Goal: Communication & Community: Answer question/provide support

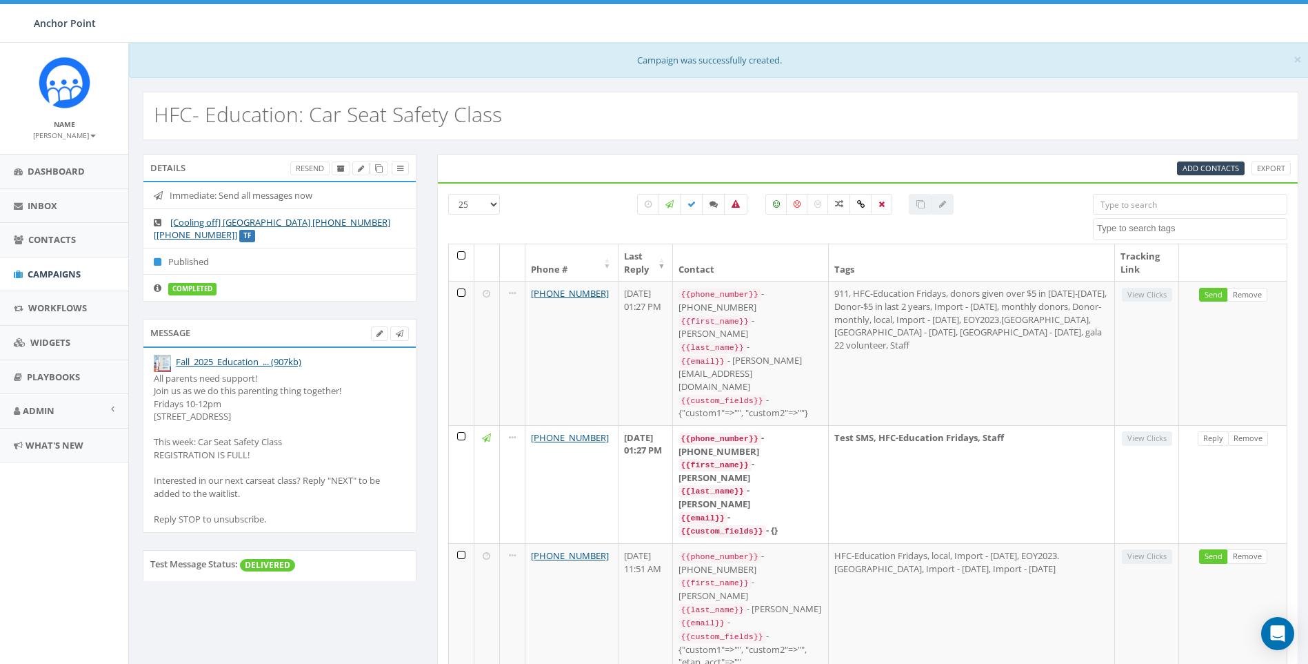
select select
click at [57, 234] on span "Contacts" at bounding box center [52, 239] width 48 height 12
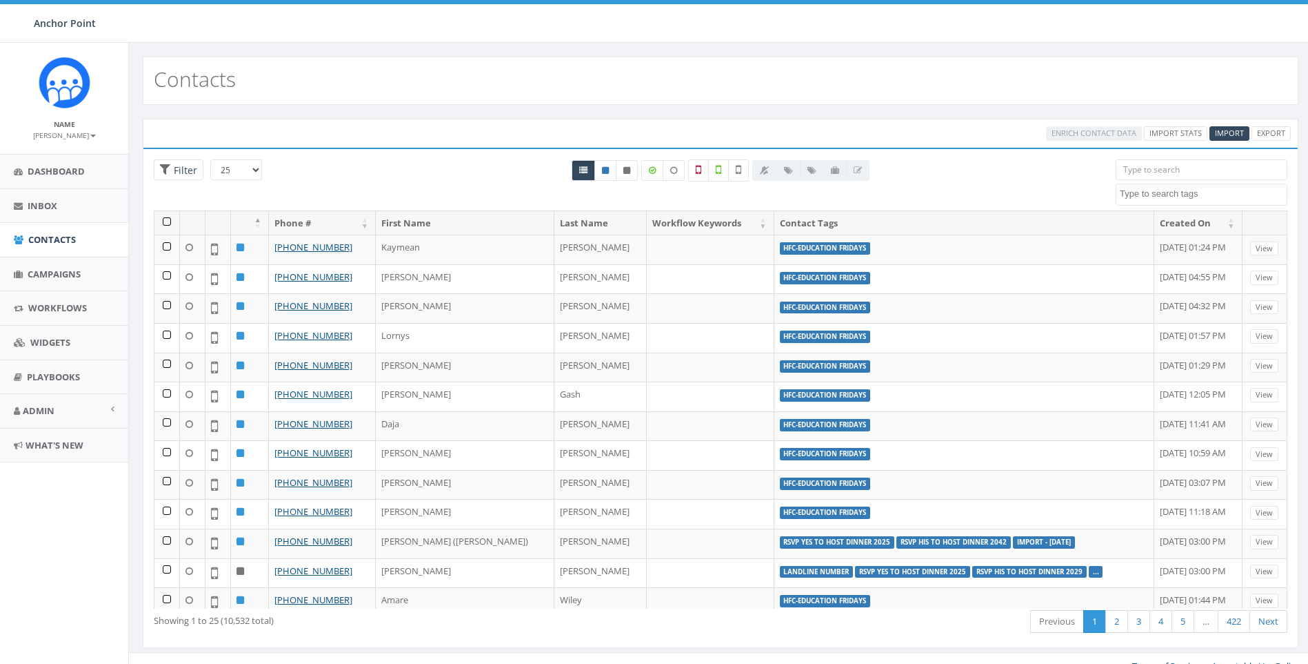
select select
click at [72, 272] on span "Campaigns" at bounding box center [54, 274] width 53 height 12
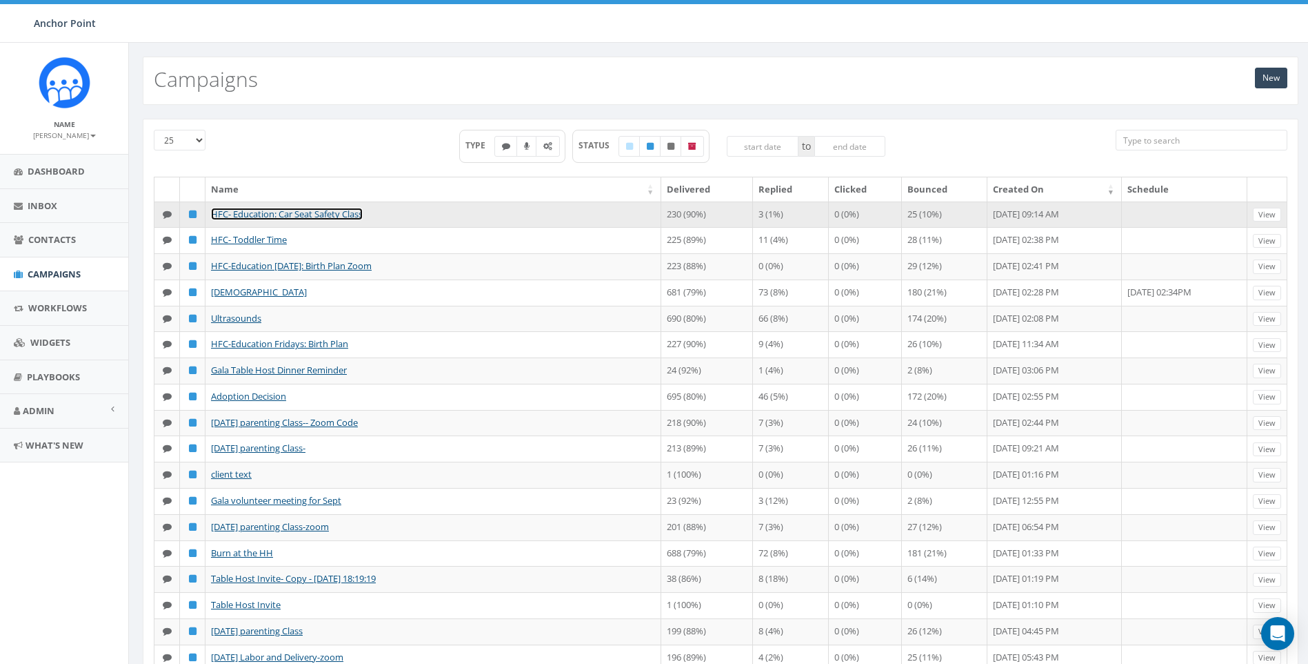
click at [347, 216] on link "HFC- Education: Car Seat Safety Class" at bounding box center [287, 214] width 152 height 12
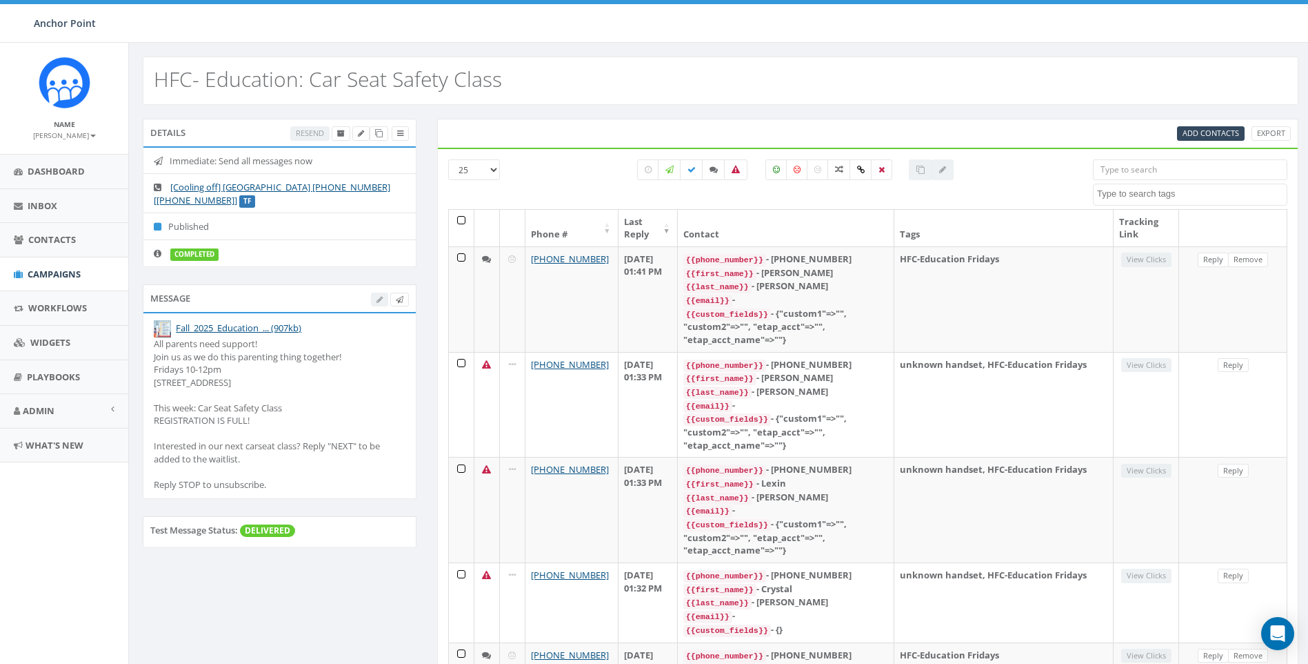
select select
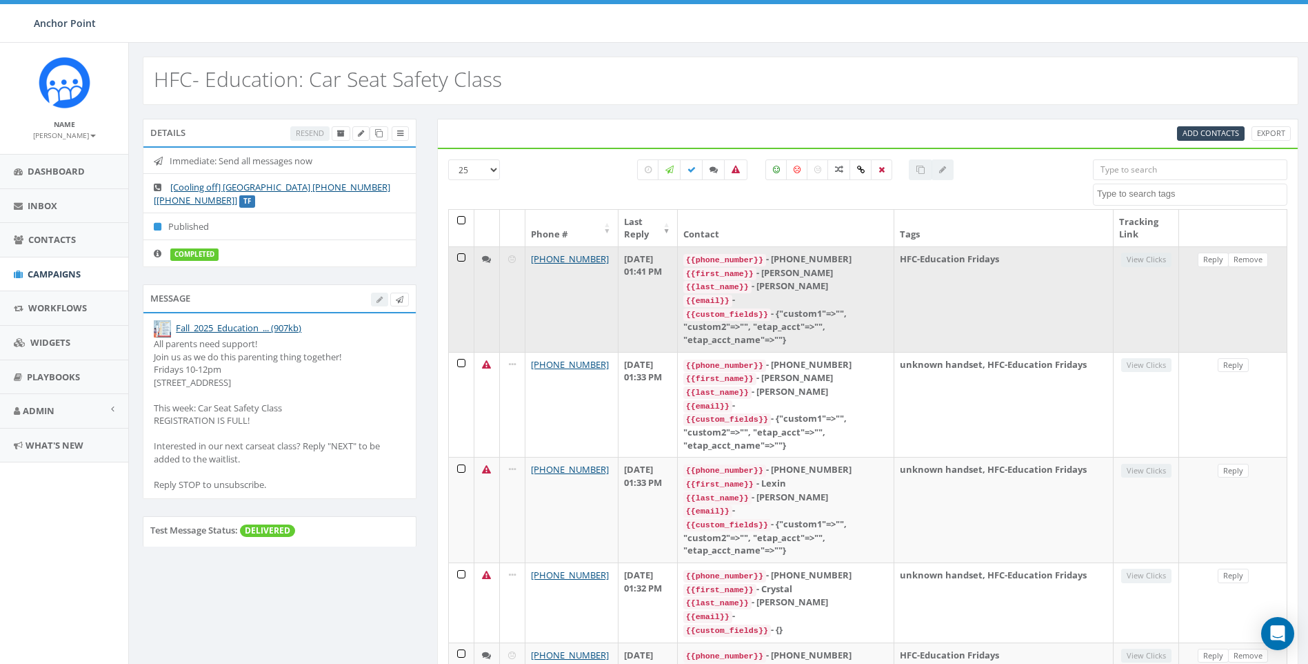
click at [1029, 318] on td "HFC-Education Fridays" at bounding box center [1004, 299] width 219 height 106
click at [1224, 263] on link "Reply" at bounding box center [1213, 259] width 31 height 14
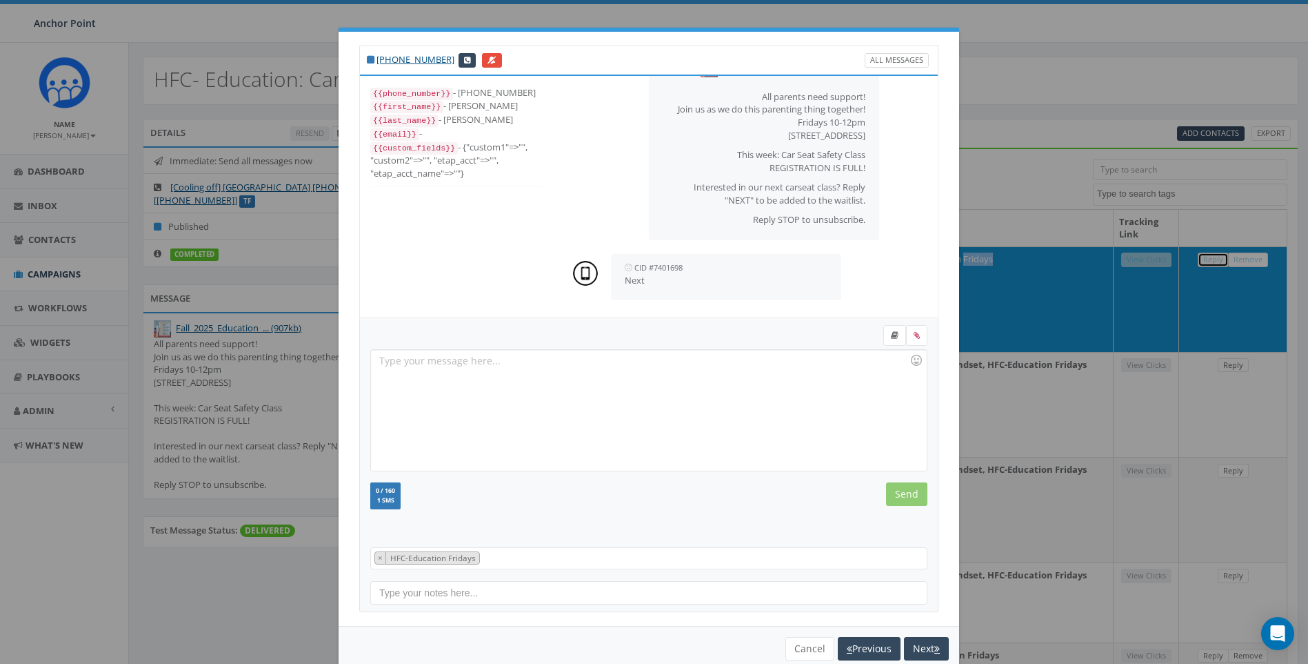
scroll to position [50, 0]
click at [1013, 63] on div "+1 281-818-3330 All Messages {{phone_number}} - +12818183330 {{first_name}} - E…" at bounding box center [654, 332] width 1308 height 664
click at [797, 660] on div "You cannot attach more than one file! Please remove the old file and continue t…" at bounding box center [649, 648] width 621 height 45
click at [812, 653] on button "Cancel" at bounding box center [810, 648] width 49 height 23
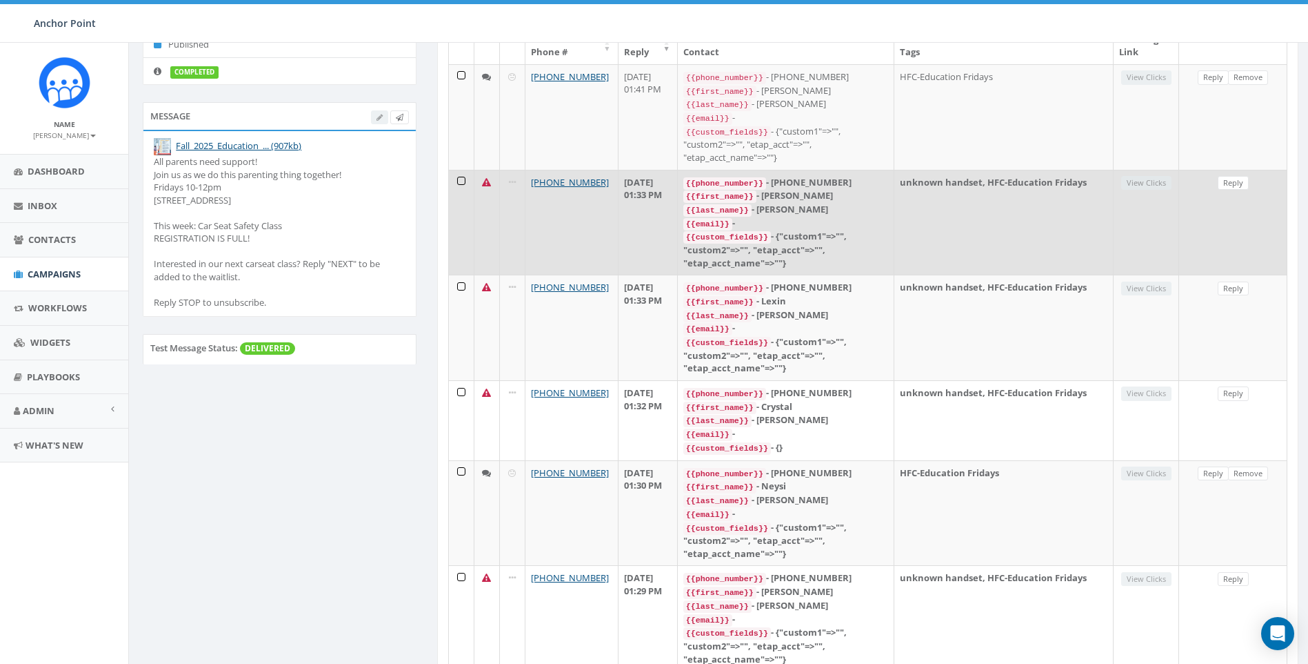
scroll to position [276, 0]
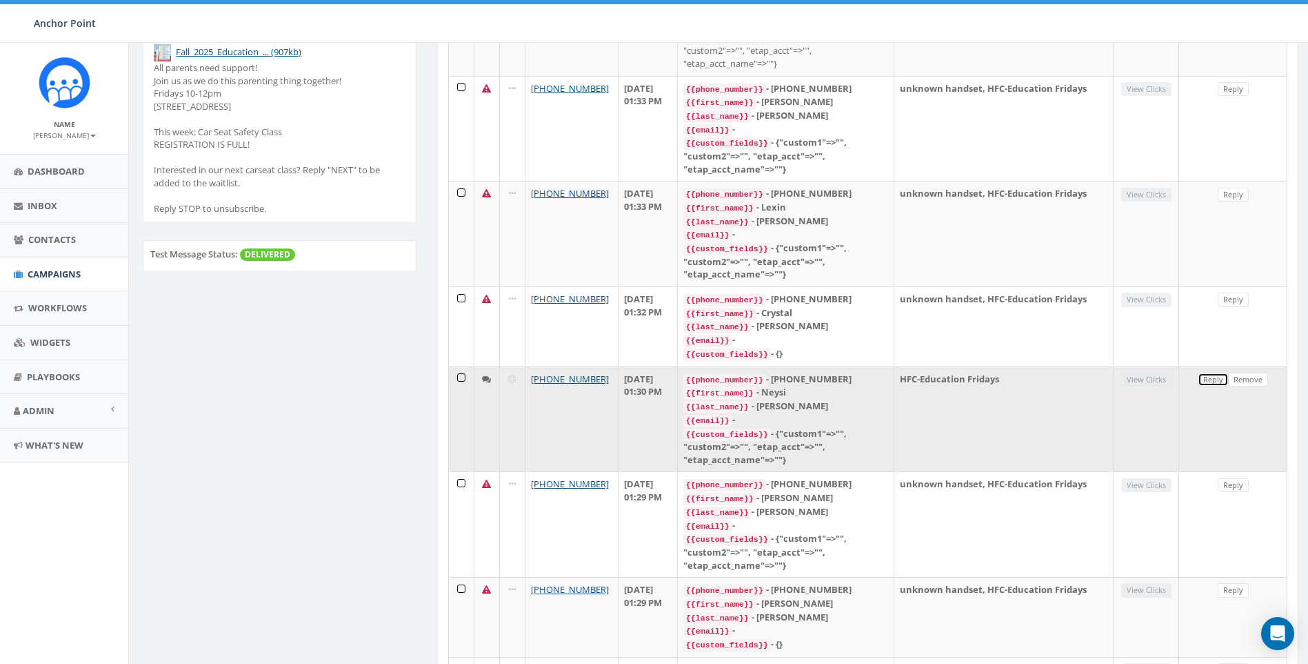
click at [1219, 372] on link "Reply" at bounding box center [1213, 379] width 31 height 14
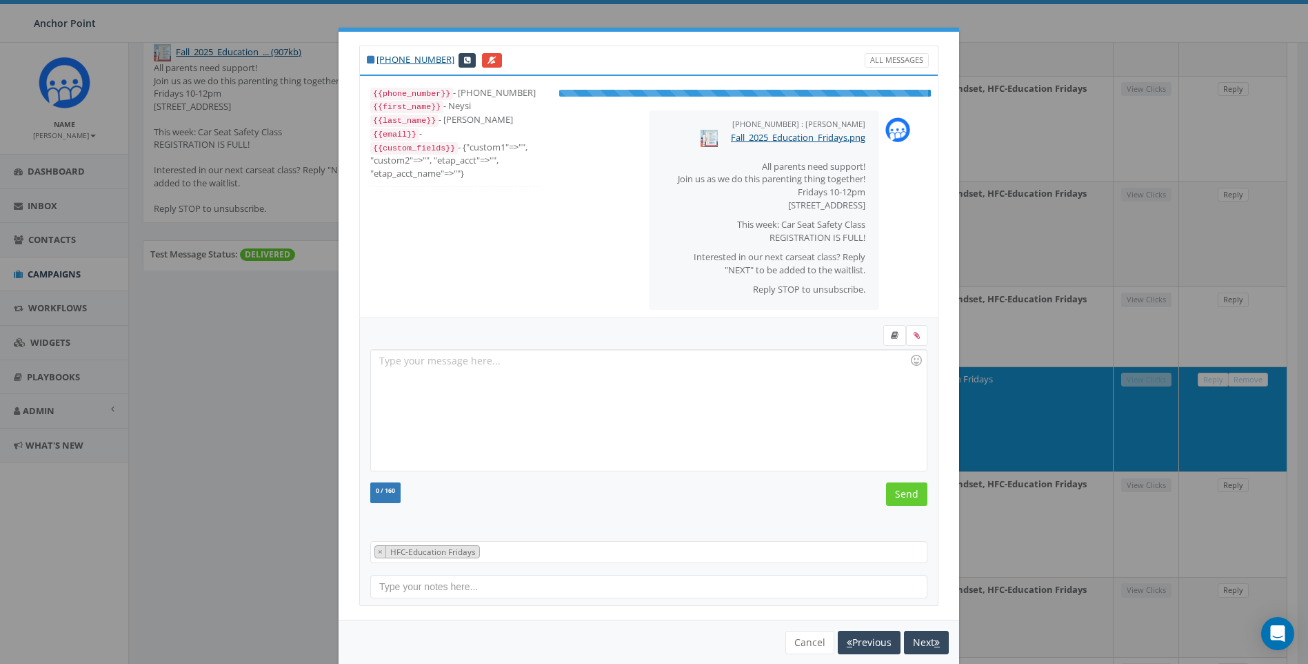
scroll to position [52, 0]
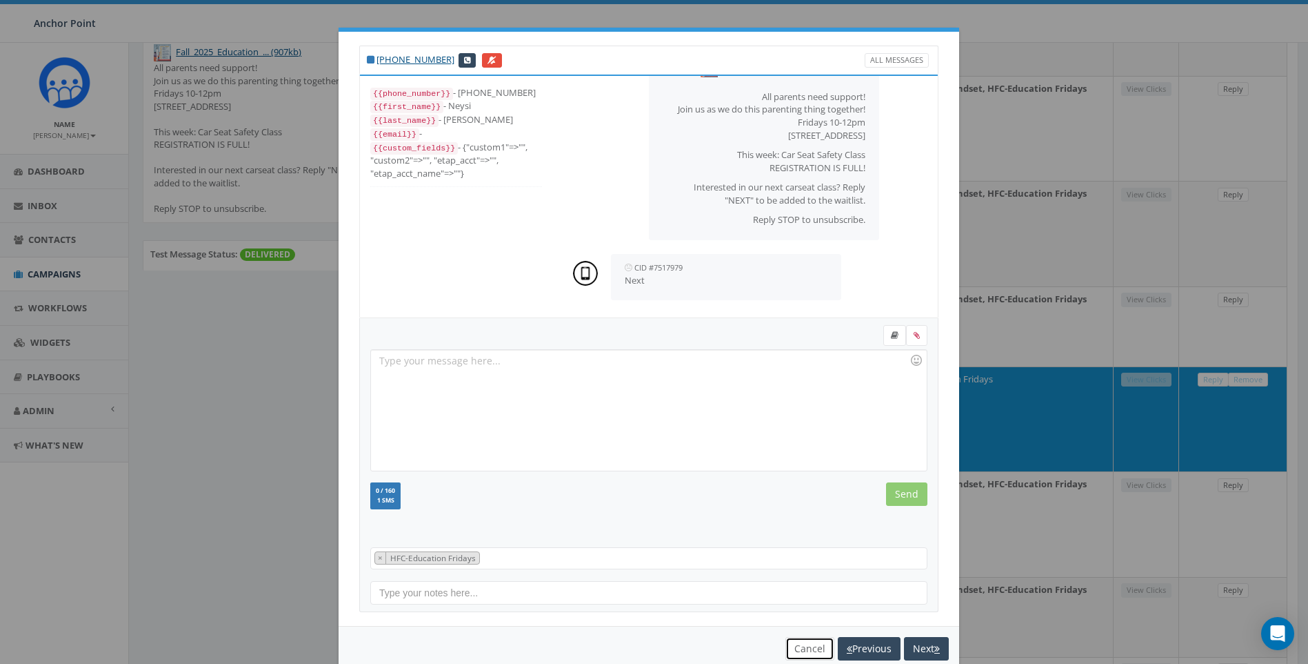
click at [805, 652] on button "Cancel" at bounding box center [810, 648] width 49 height 23
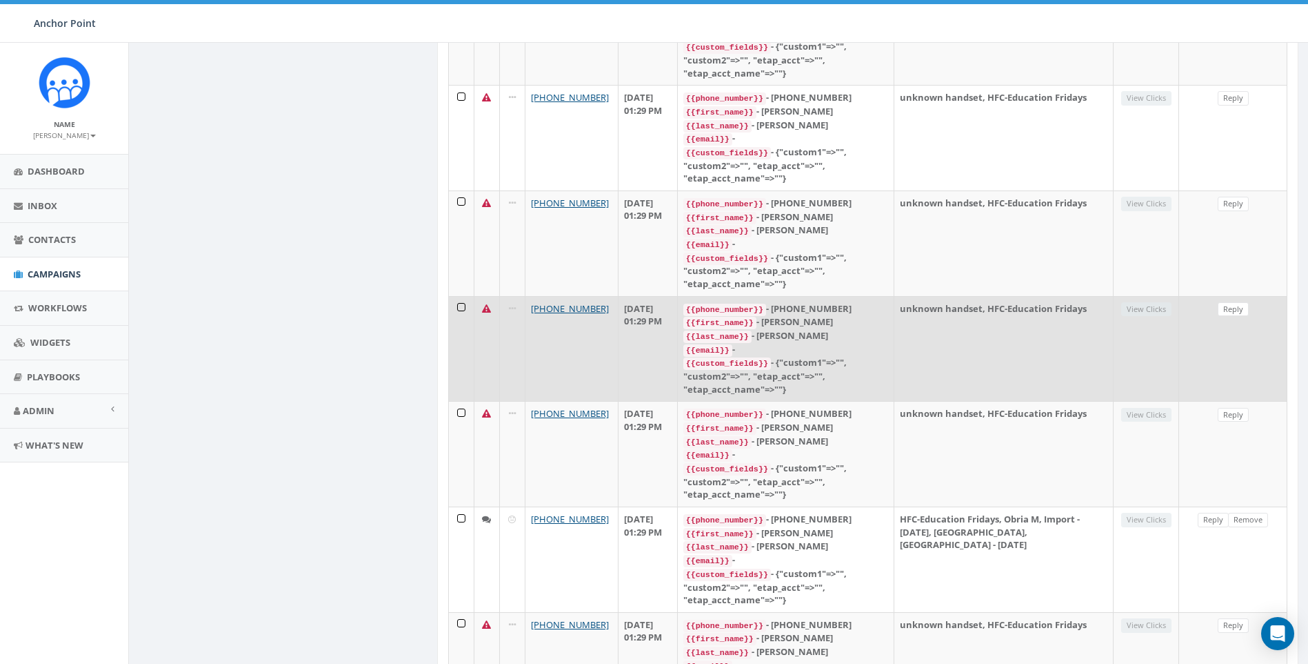
scroll to position [2102, 0]
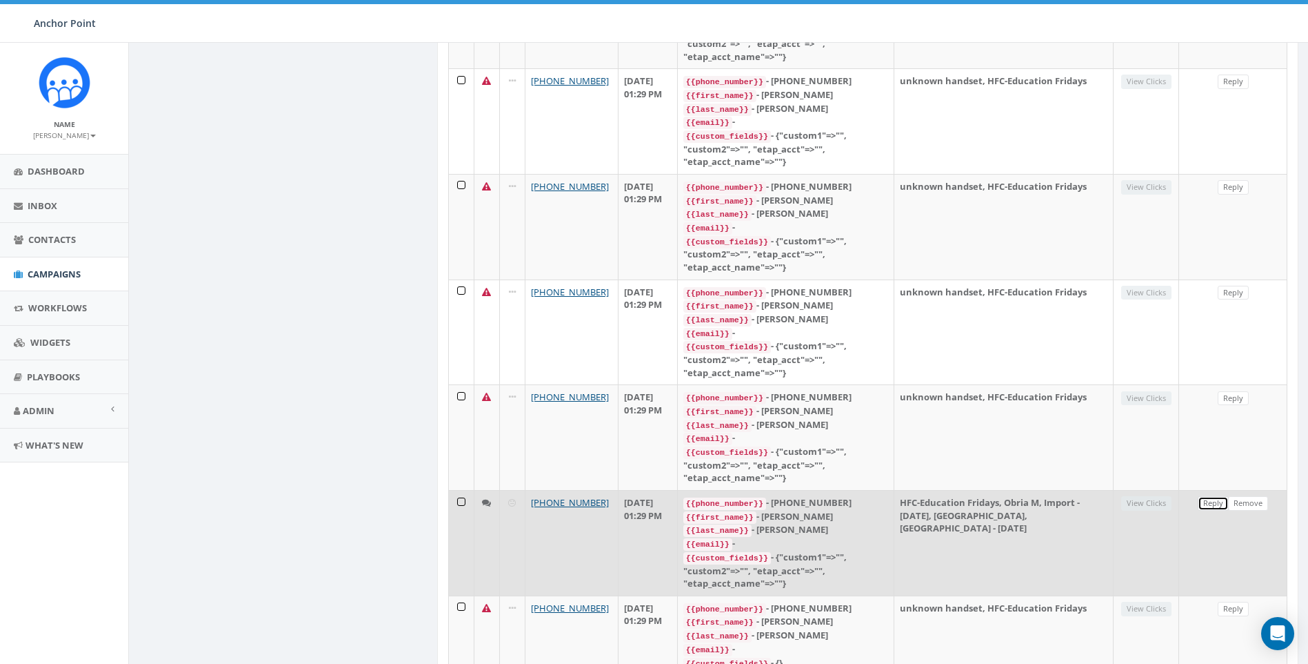
click at [1207, 496] on link "Reply" at bounding box center [1213, 503] width 31 height 14
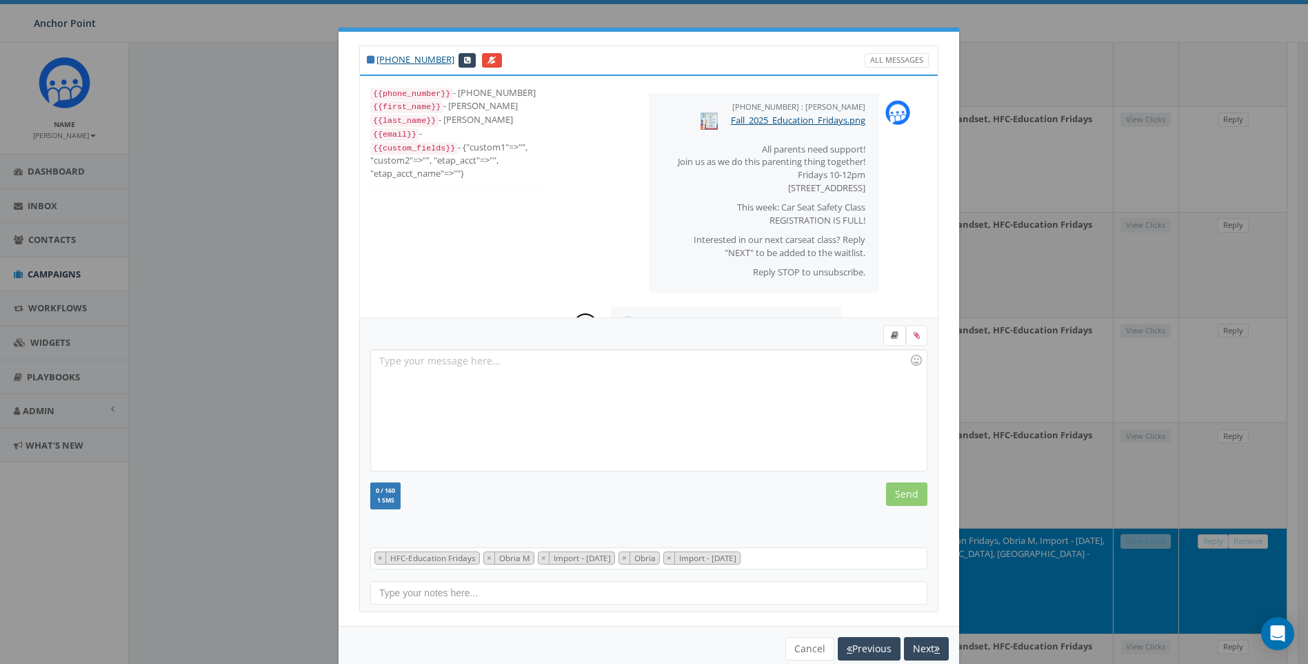
scroll to position [52, 0]
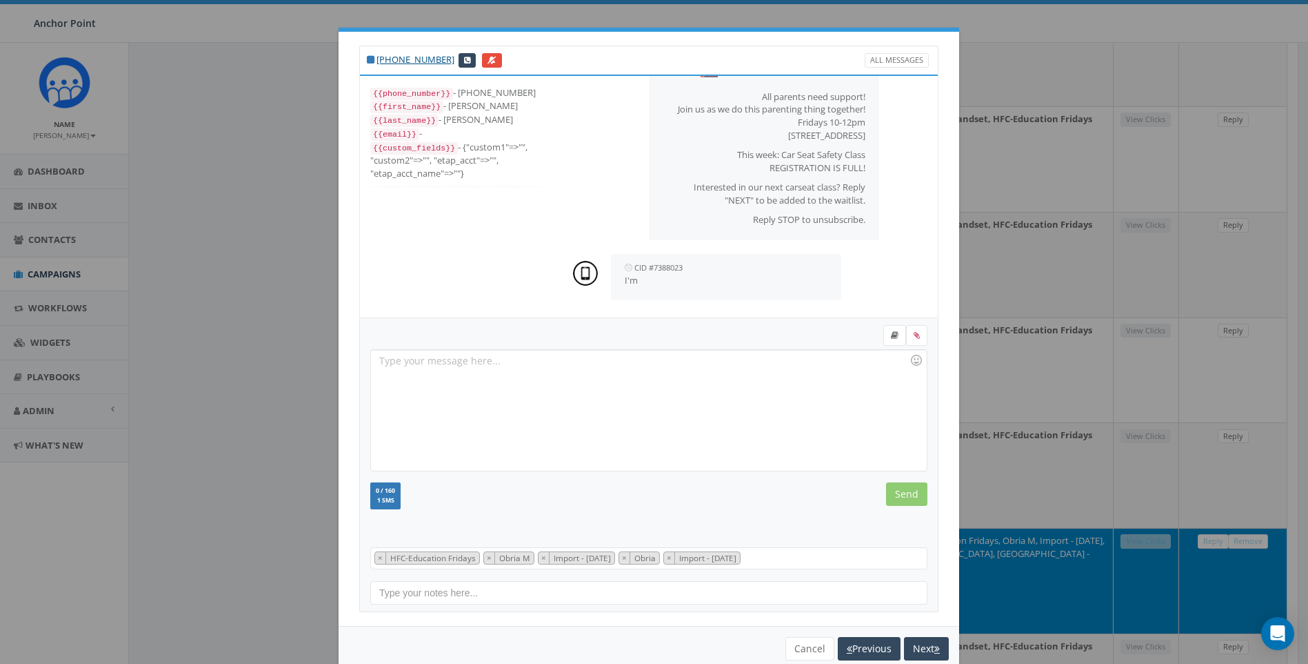
click at [707, 409] on div at bounding box center [648, 410] width 555 height 121
click at [907, 496] on input "Send" at bounding box center [906, 493] width 41 height 23
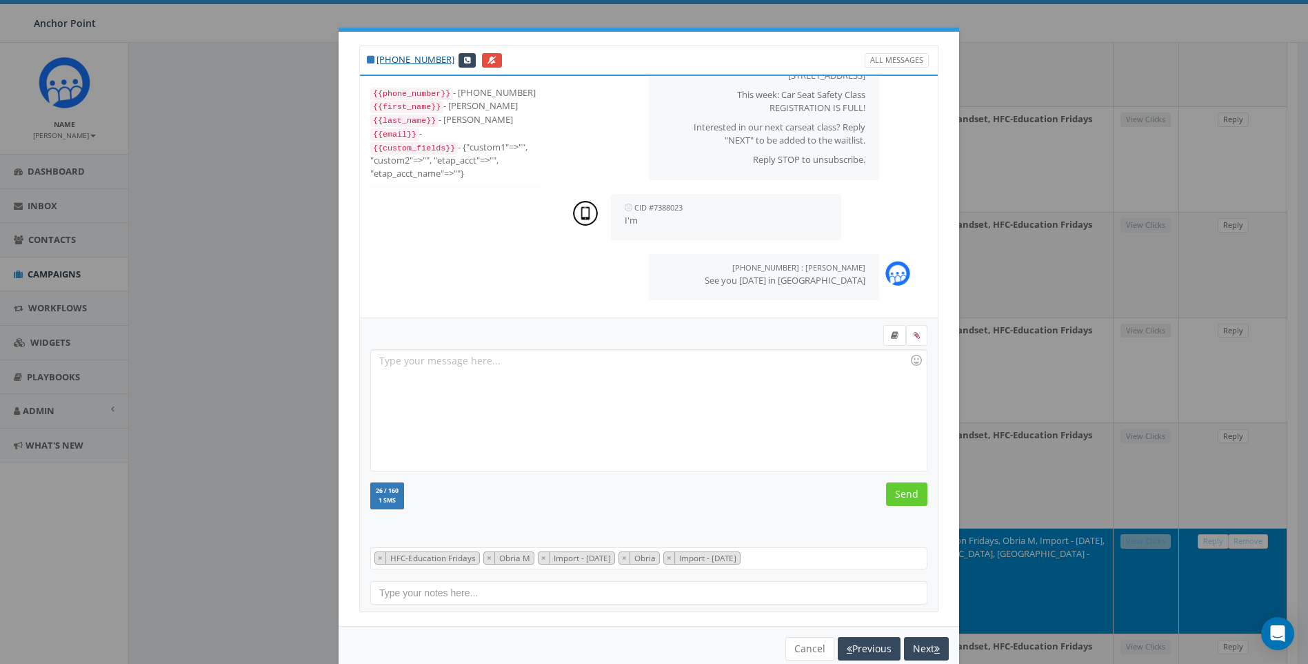
scroll to position [112, 0]
click at [803, 650] on button "Cancel" at bounding box center [810, 648] width 49 height 23
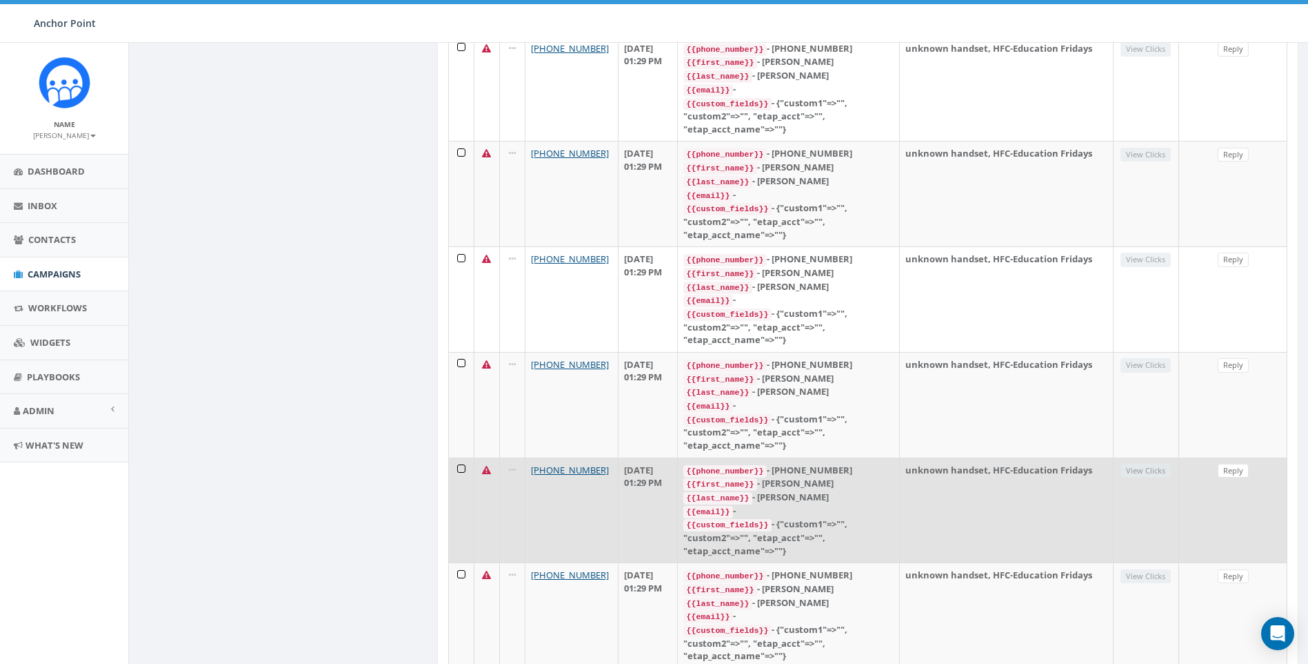
scroll to position [2064, 0]
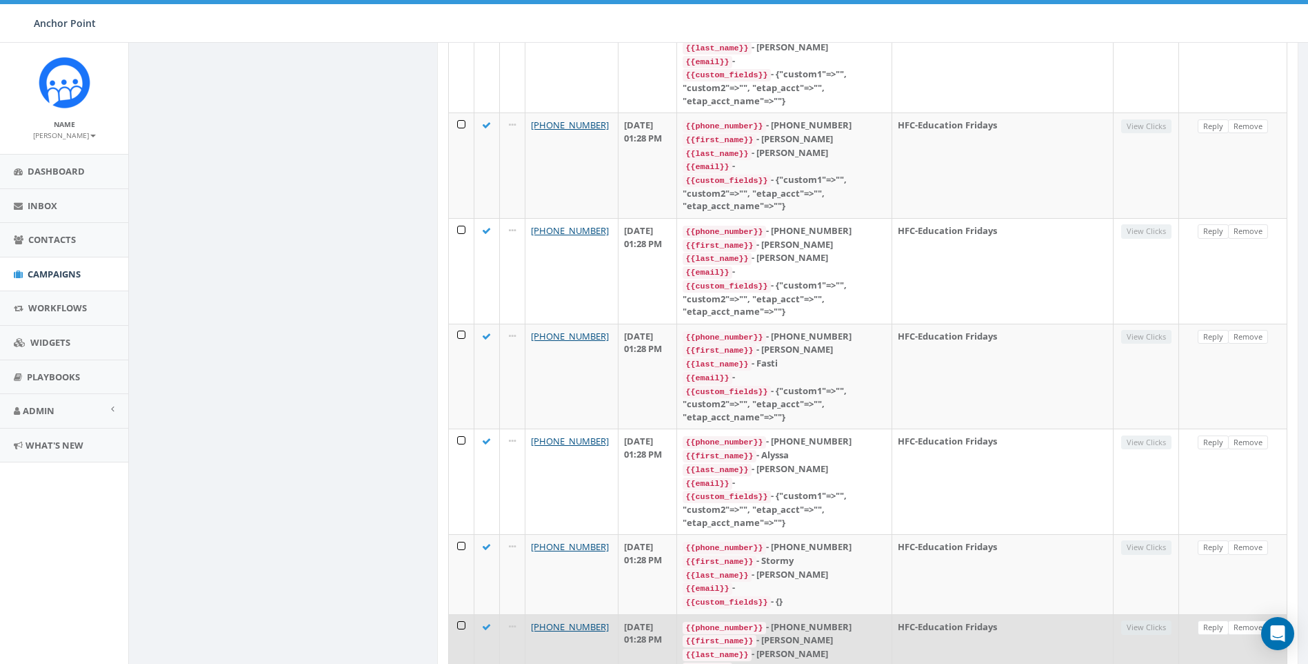
scroll to position [2128, 0]
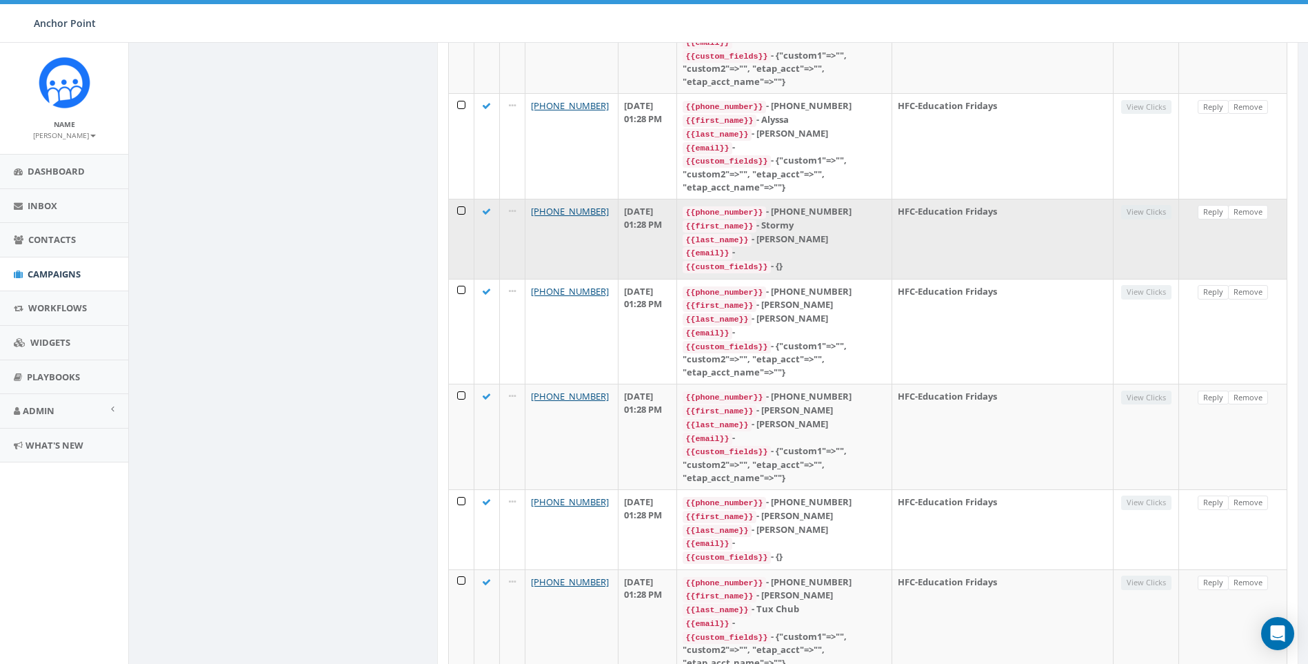
scroll to position [1872, 0]
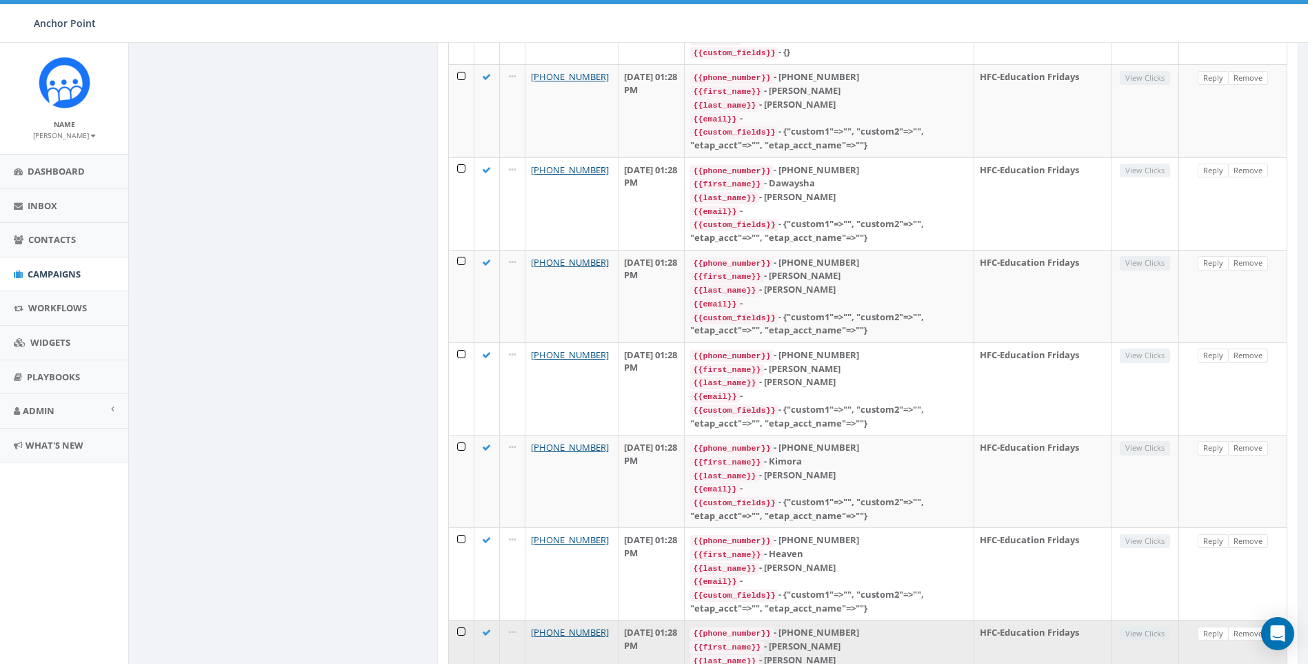
scroll to position [1795, 0]
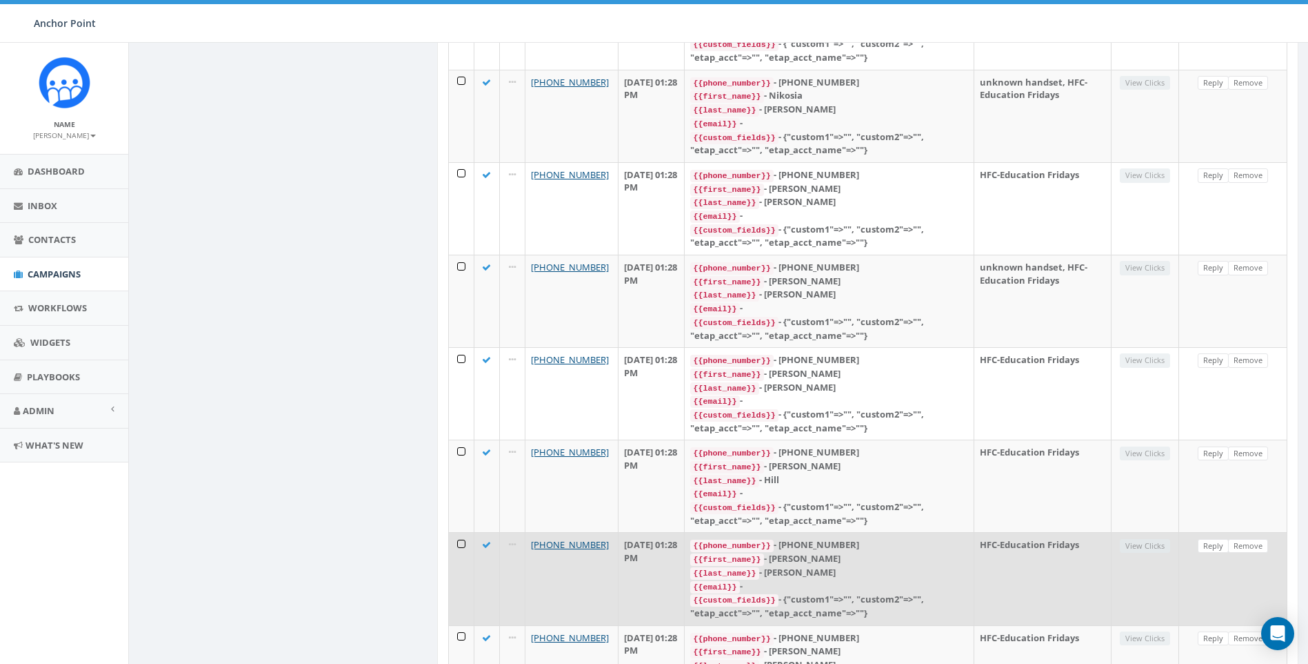
scroll to position [1885, 0]
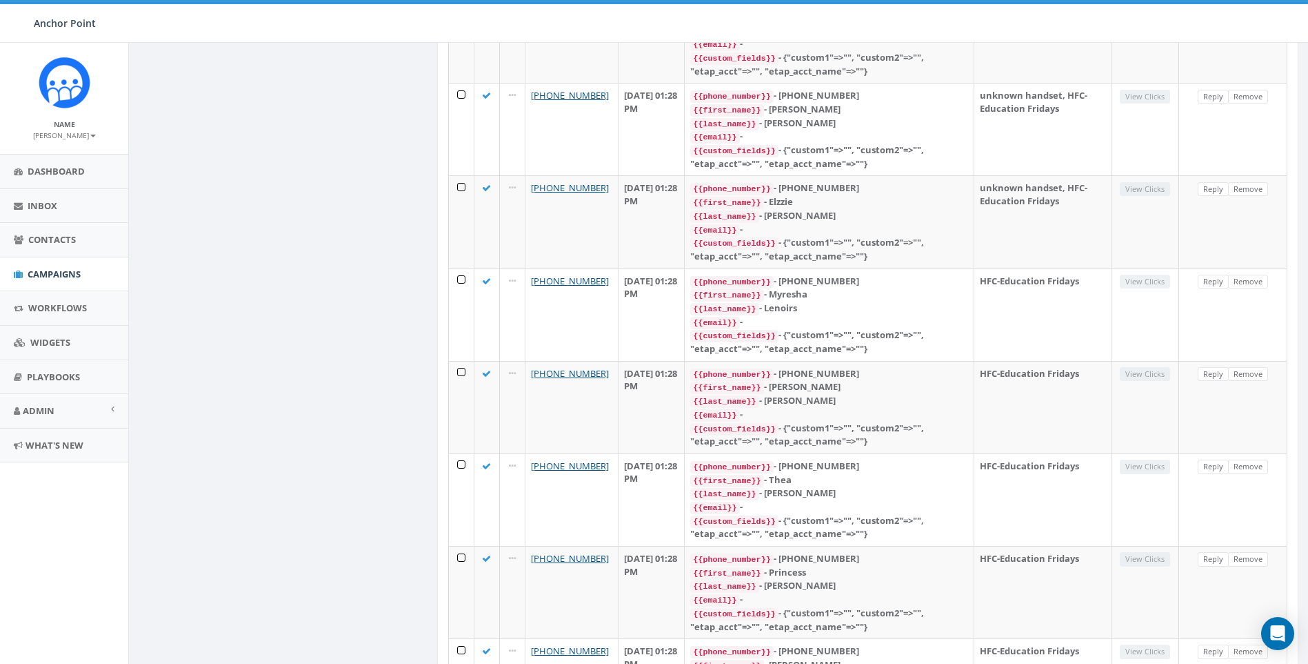
scroll to position [1448, 0]
